Goal: Transaction & Acquisition: Purchase product/service

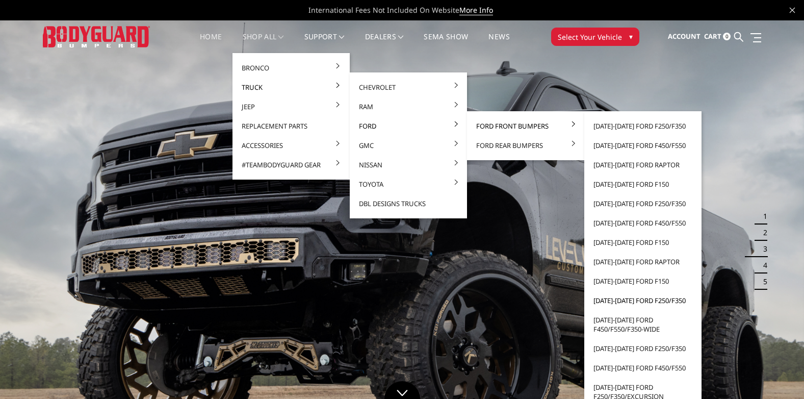
click at [641, 296] on link "[DATE]-[DATE] Ford F250/F350" at bounding box center [642, 300] width 109 height 19
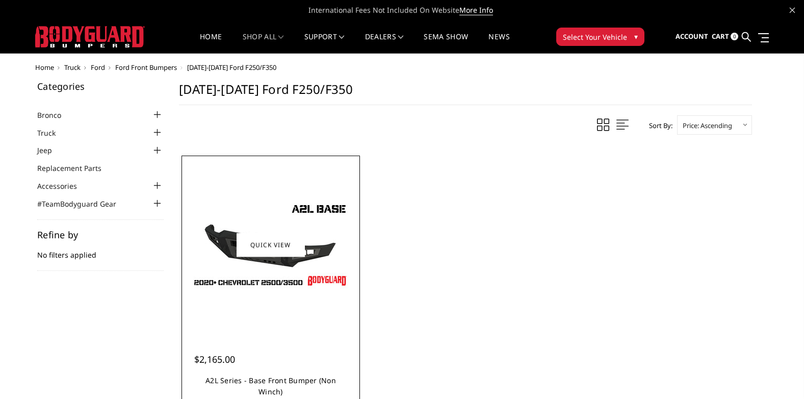
click at [234, 383] on link "A2L Series - Base Front Bumper (Non Winch)" at bounding box center [270, 385] width 131 height 21
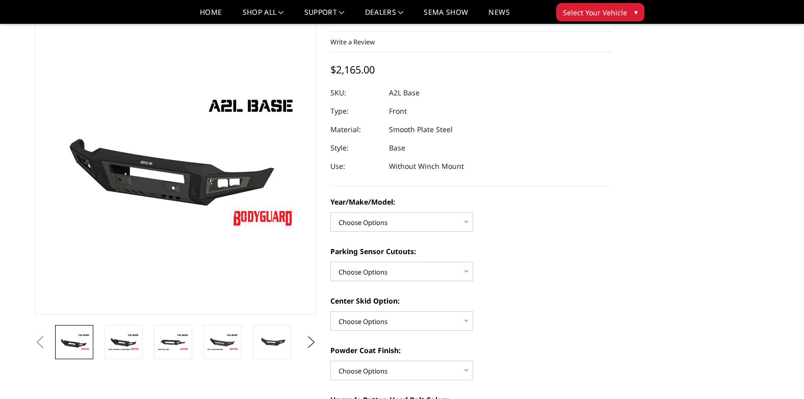
scroll to position [102, 0]
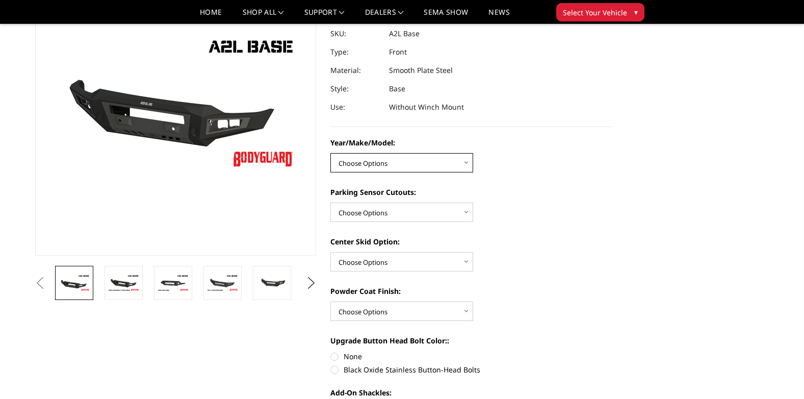
click at [402, 165] on select "Choose Options Chevrolet 15-19 2500/3500 Chevrolet 19-21 1500 Chevrolet 15-20 C…" at bounding box center [401, 162] width 143 height 19
select select "4336"
click at [330, 153] on select "Choose Options Chevrolet 15-19 2500/3500 Chevrolet 19-21 1500 Chevrolet 15-20 C…" at bounding box center [401, 162] width 143 height 19
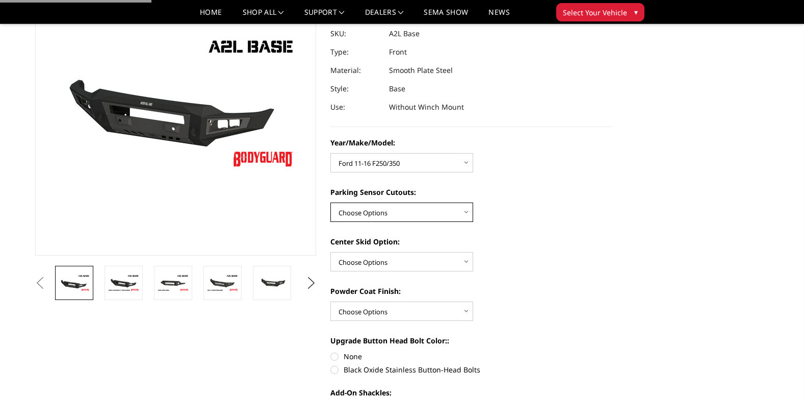
click at [410, 212] on select "Choose Options Yes - With Parking Sensor Cutouts No - Without Parking Sensor Cu…" at bounding box center [401, 211] width 143 height 19
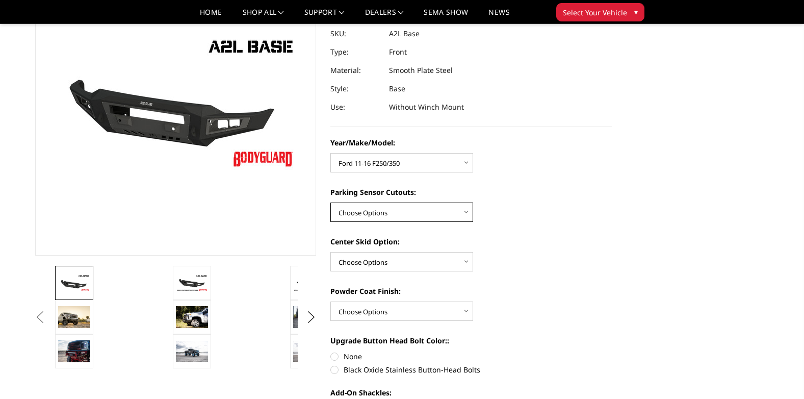
select select "4329"
click at [330, 202] on select "Choose Options Yes - With Parking Sensor Cutouts No - Without Parking Sensor Cu…" at bounding box center [401, 211] width 143 height 19
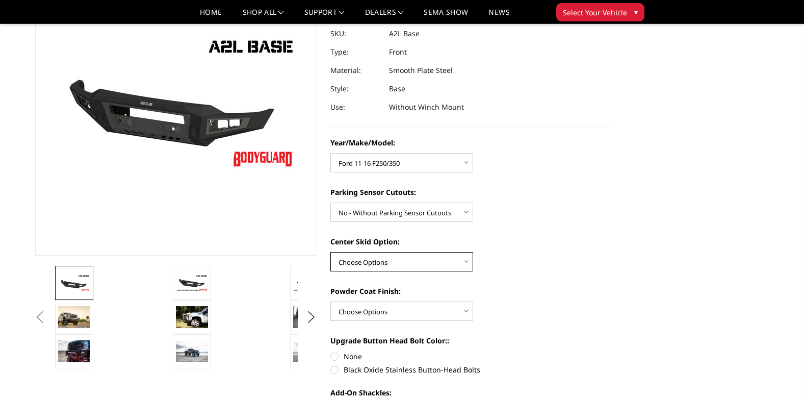
click at [403, 261] on select "Choose Options Single Light Bar Cutout" at bounding box center [401, 261] width 143 height 19
select select "4304"
click at [330, 252] on select "Choose Options Single Light Bar Cutout" at bounding box center [401, 261] width 143 height 19
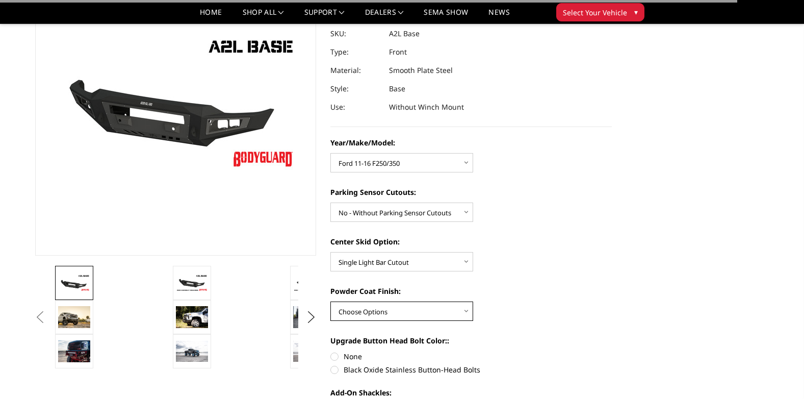
drag, startPoint x: 400, startPoint y: 309, endPoint x: 400, endPoint y: 318, distance: 8.7
click at [400, 309] on select "Choose Options Bare metal (included) Texture Black Powder Coat" at bounding box center [401, 310] width 143 height 19
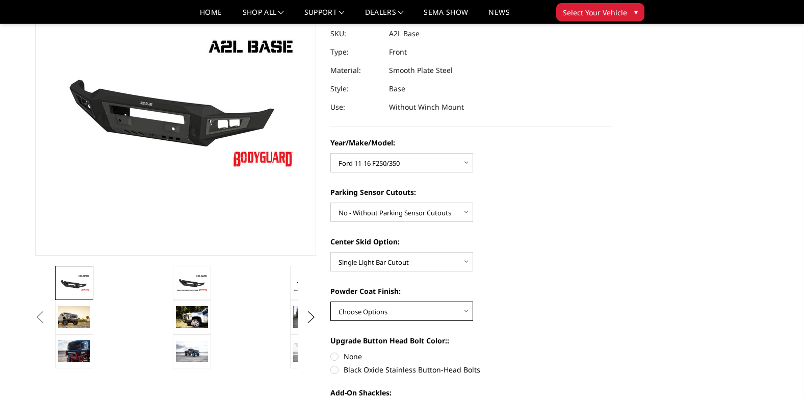
select select "4285"
click at [330, 301] on select "Choose Options Bare metal (included) Texture Black Powder Coat" at bounding box center [401, 310] width 143 height 19
click at [560, 311] on div "Powder Coat Finish: Choose Options Bare metal (included) Texture Black Powder C…" at bounding box center [470, 303] width 281 height 35
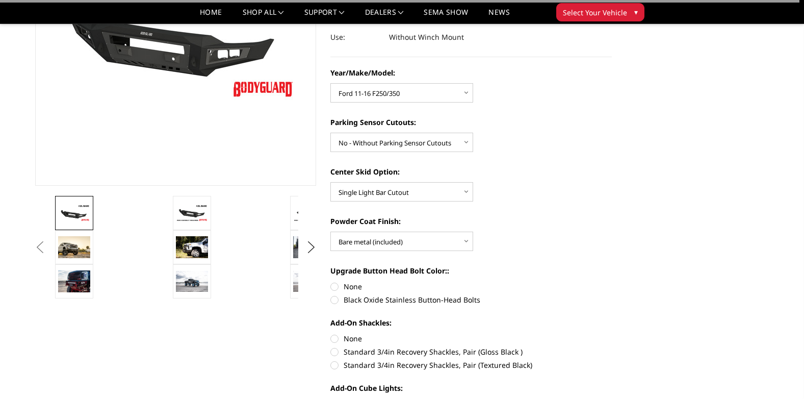
scroll to position [306, 0]
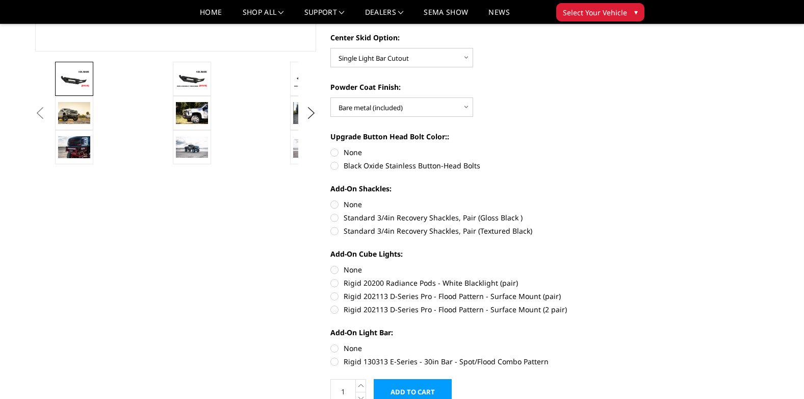
click at [356, 150] on label "None" at bounding box center [470, 152] width 281 height 11
click at [331, 147] on input "None" at bounding box center [330, 147] width 1 height 1
radio input "true"
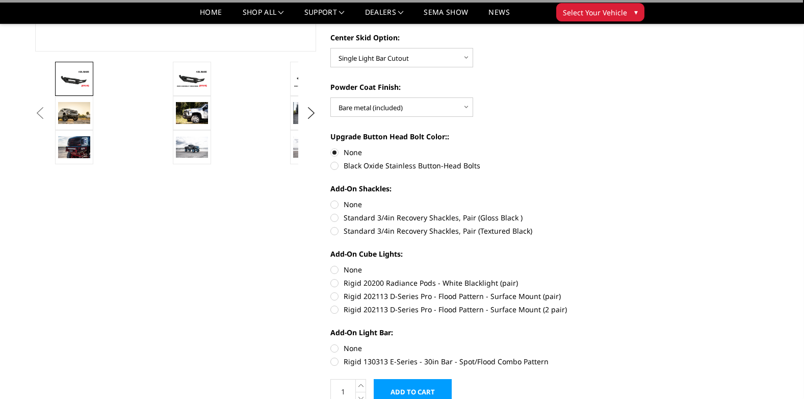
click at [353, 203] on label "None" at bounding box center [470, 204] width 281 height 11
click at [331, 199] on input "None" at bounding box center [330, 199] width 1 height 1
radio input "true"
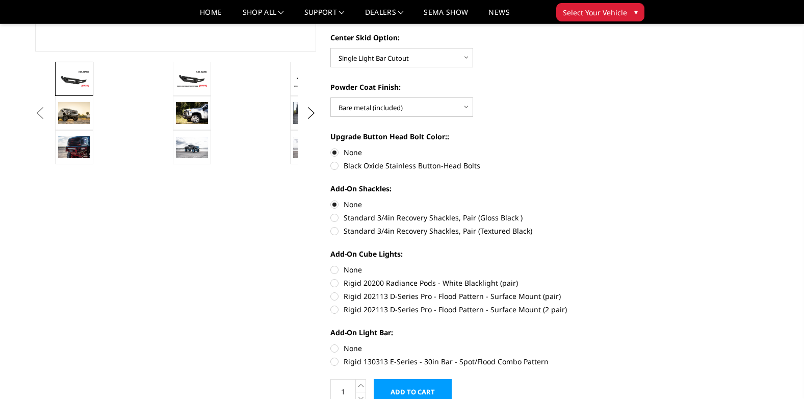
click at [359, 273] on label "None" at bounding box center [470, 269] width 281 height 11
click at [331, 265] on input "None" at bounding box center [330, 264] width 1 height 1
radio input "true"
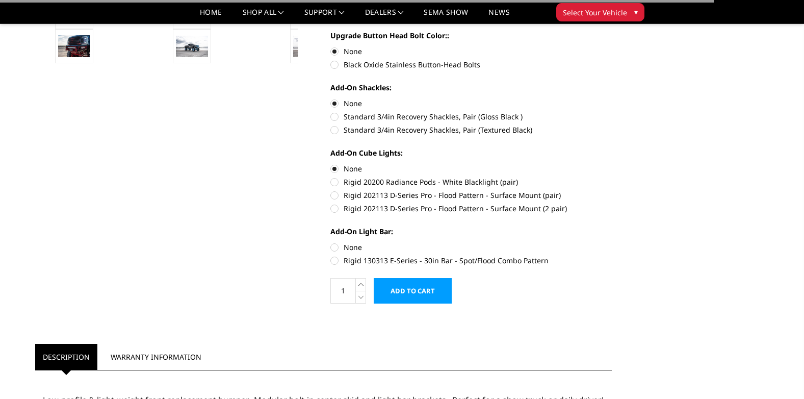
scroll to position [408, 0]
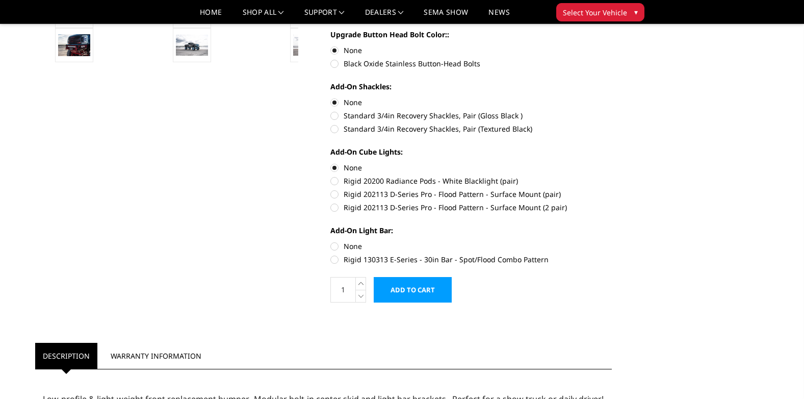
click at [347, 244] on label "None" at bounding box center [470, 246] width 281 height 11
click at [331, 241] on input "None" at bounding box center [330, 241] width 1 height 1
radio input "true"
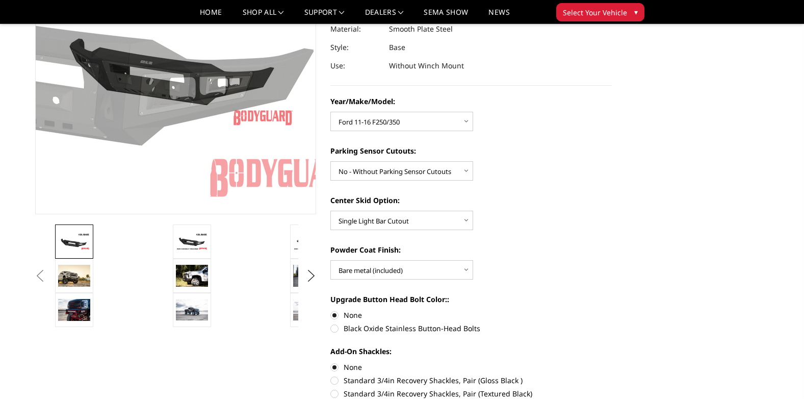
scroll to position [153, 0]
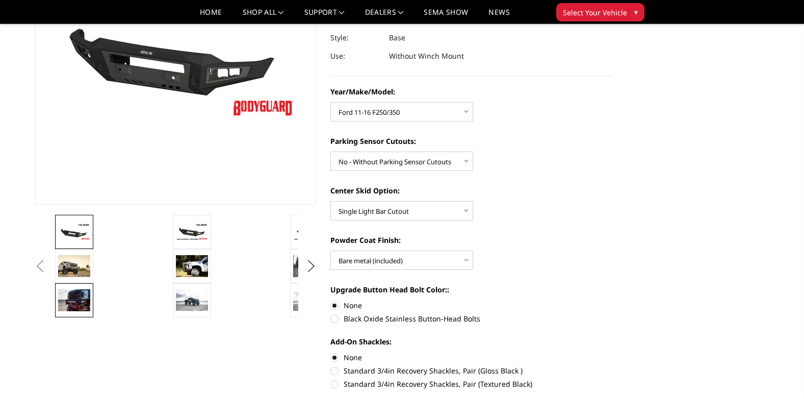
click at [87, 304] on img at bounding box center [74, 299] width 32 height 21
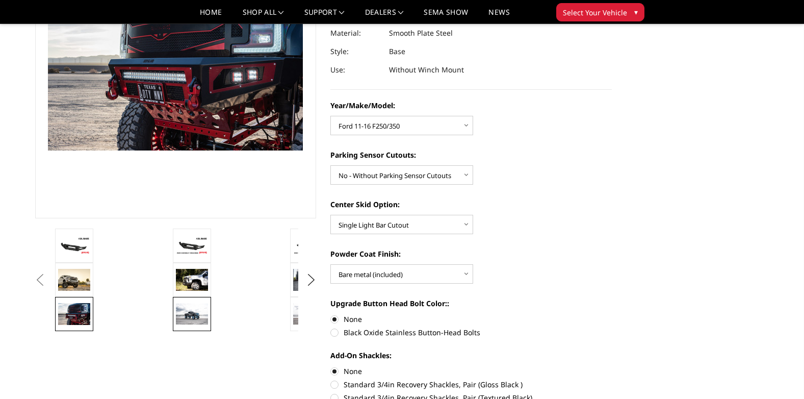
click at [197, 307] on img at bounding box center [192, 313] width 32 height 21
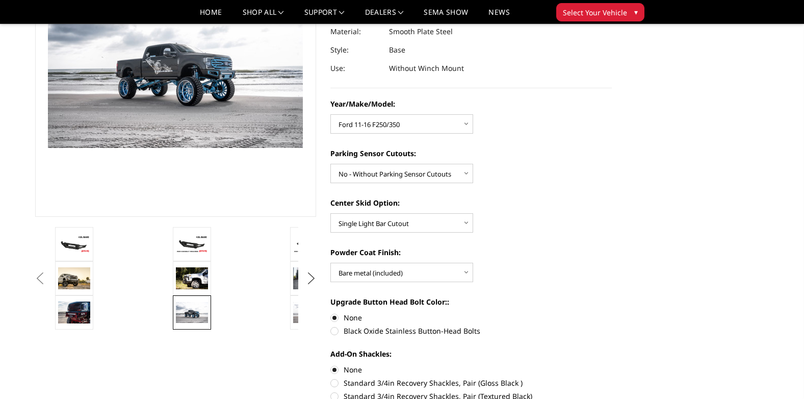
click at [313, 278] on button "Next" at bounding box center [310, 278] width 15 height 15
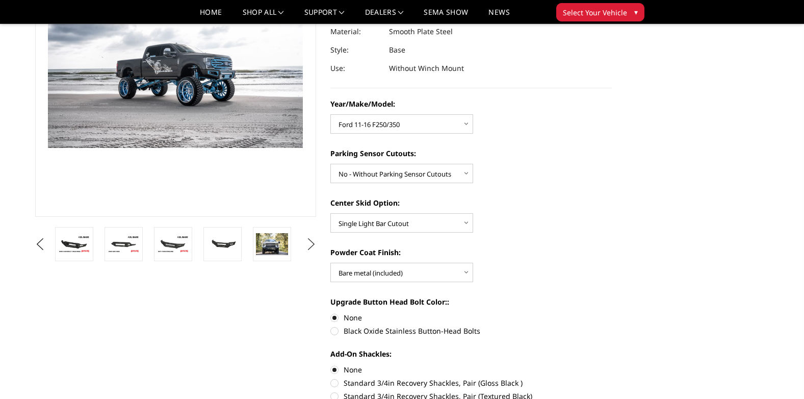
click at [312, 243] on button "Next" at bounding box center [310, 244] width 15 height 15
click at [312, 242] on button "Next" at bounding box center [310, 244] width 15 height 15
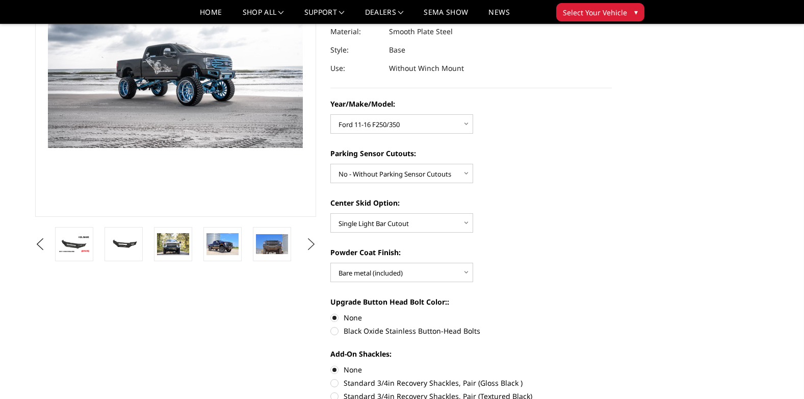
click at [312, 242] on button "Next" at bounding box center [310, 244] width 15 height 15
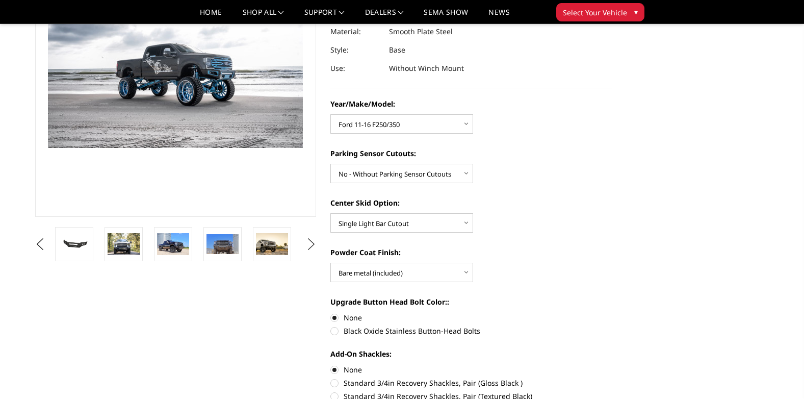
click at [312, 242] on button "Next" at bounding box center [310, 244] width 15 height 15
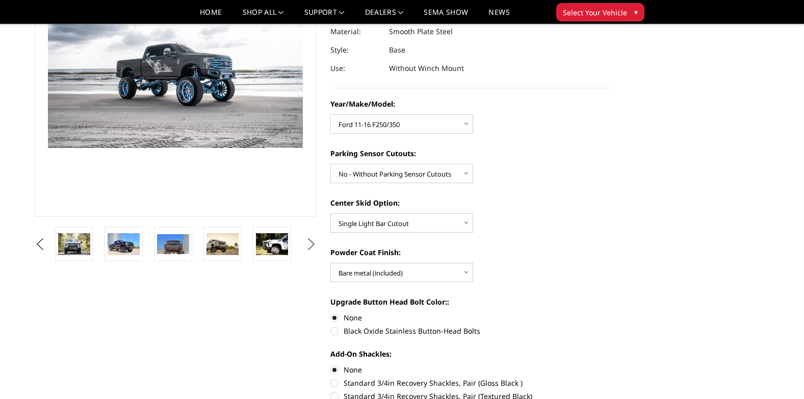
click at [312, 242] on button "Next" at bounding box center [310, 244] width 15 height 15
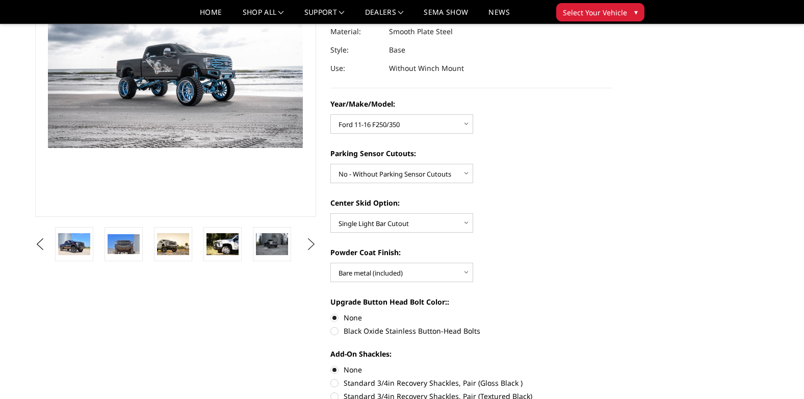
click at [312, 242] on button "Next" at bounding box center [310, 244] width 15 height 15
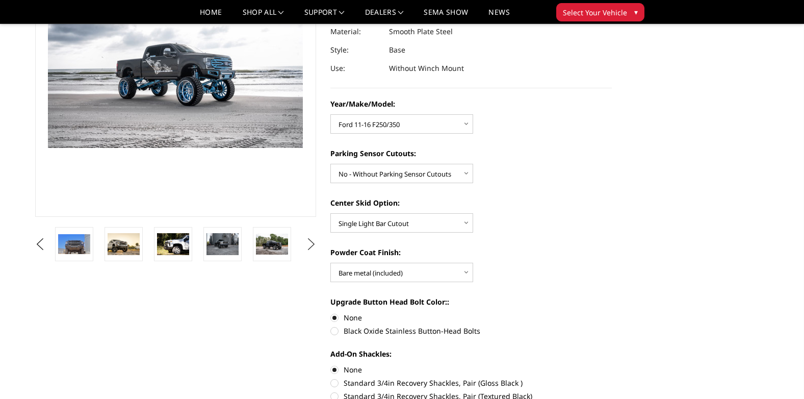
click at [312, 242] on button "Next" at bounding box center [310, 244] width 15 height 15
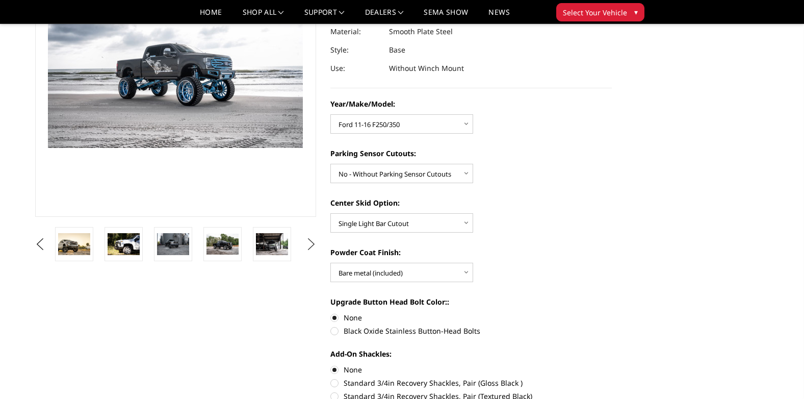
click at [312, 242] on button "Next" at bounding box center [310, 244] width 15 height 15
click at [225, 248] on img at bounding box center [223, 244] width 32 height 21
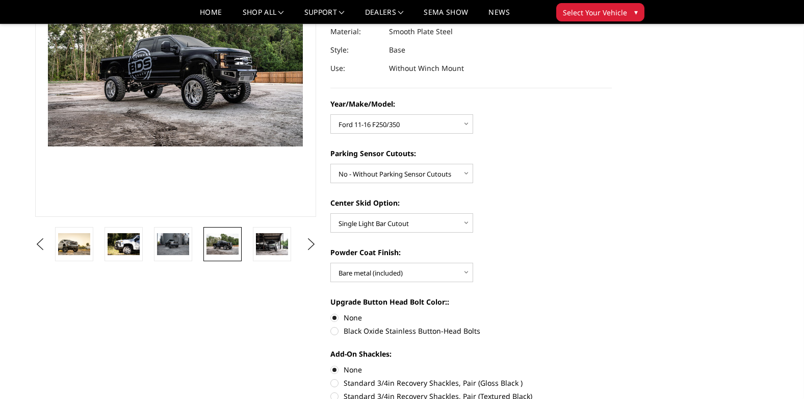
scroll to position [142, 0]
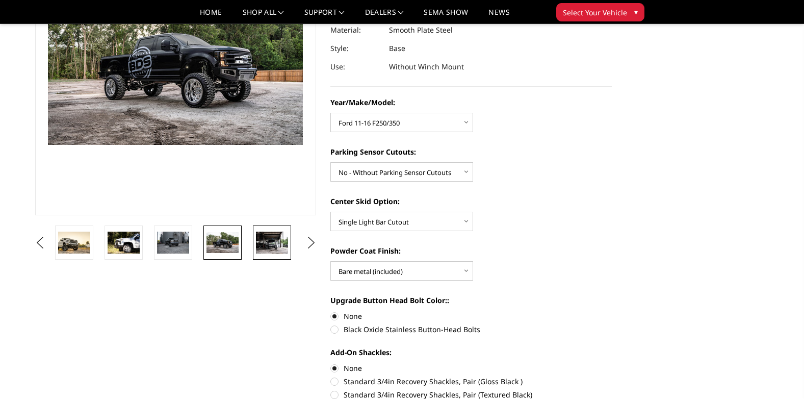
click at [263, 243] on img at bounding box center [272, 242] width 32 height 21
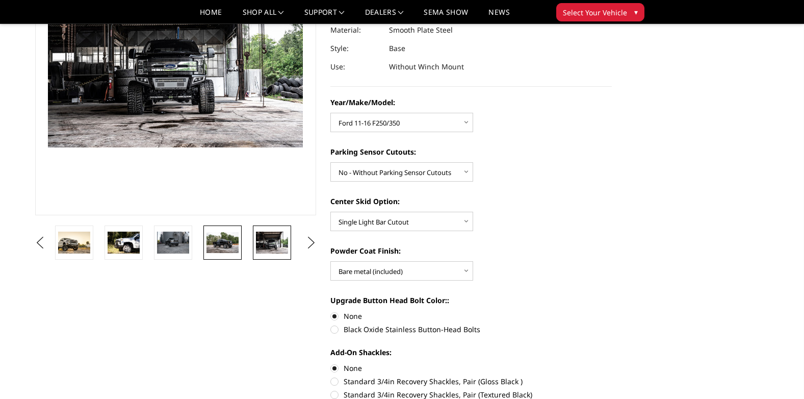
click at [228, 245] on img at bounding box center [223, 242] width 32 height 21
